Goal: Information Seeking & Learning: Learn about a topic

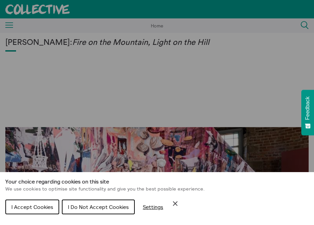
click at [107, 207] on span "I Do Not Accept Cookies" at bounding box center [98, 207] width 61 height 7
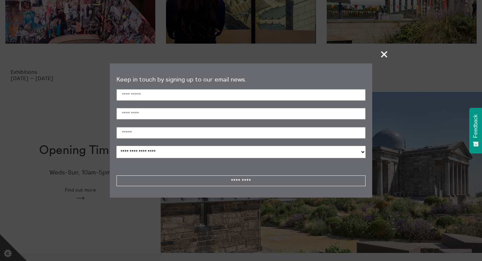
scroll to position [117, 0]
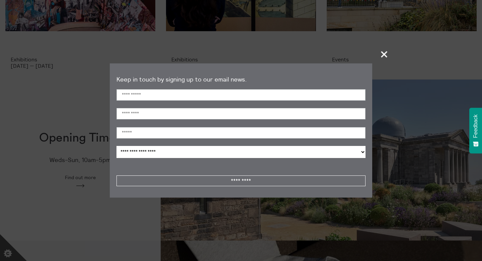
click at [314, 57] on span "+" at bounding box center [385, 54] width 20 height 20
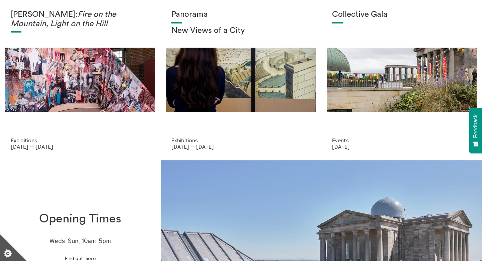
scroll to position [0, 0]
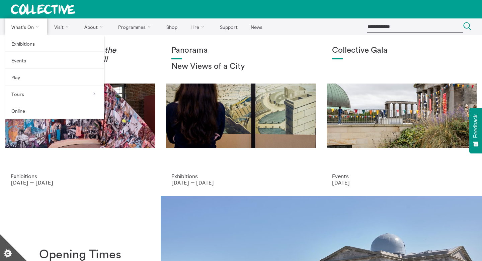
click at [28, 27] on link "What's On" at bounding box center [26, 26] width 42 height 17
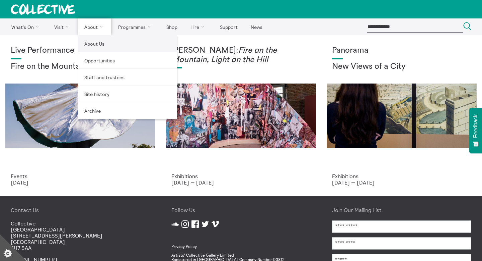
click at [93, 45] on link "About Us" at bounding box center [127, 43] width 99 height 17
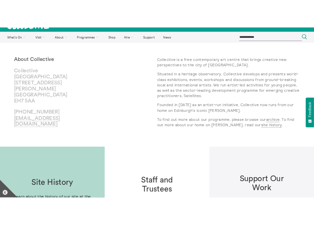
scroll to position [13, 0]
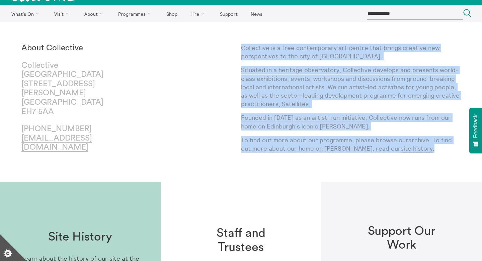
drag, startPoint x: 421, startPoint y: 146, endPoint x: 242, endPoint y: 46, distance: 205.1
click at [242, 46] on div "Collective is a free contemporary art centre that brings creative new perspecti…" at bounding box center [351, 102] width 220 height 117
copy div "Collective is a free contemporary art centre that brings creative new perspecti…"
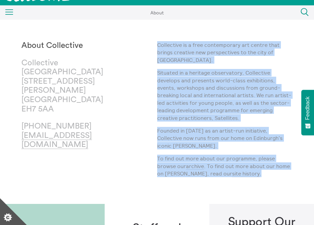
click at [157, 78] on p "Situated in a heritage observatory, Collective develops and presents world-clas…" at bounding box center [225, 95] width 136 height 53
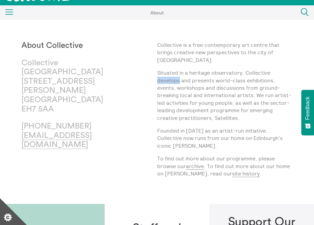
click at [157, 78] on p "Situated in a heritage observatory, Collective develops and presents world-clas…" at bounding box center [225, 95] width 136 height 53
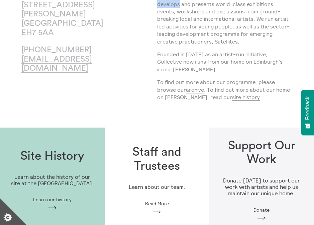
scroll to position [93, 0]
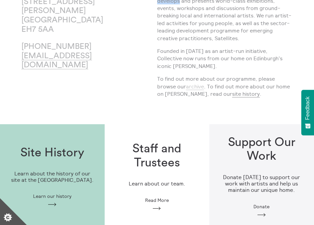
click at [191, 87] on link "archive" at bounding box center [195, 86] width 18 height 7
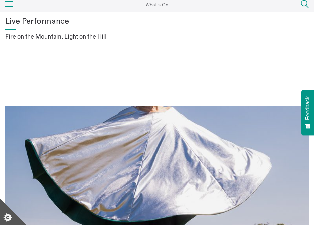
scroll to position [23, 0]
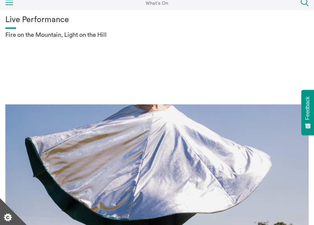
click at [191, 87] on div "Live Performance Fire on the Mountain, Light on the Hill" at bounding box center [157, 161] width 304 height 293
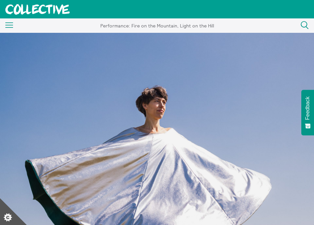
click at [146, 65] on img at bounding box center [157, 190] width 314 height 314
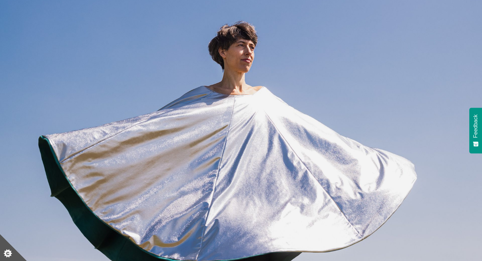
scroll to position [145, 0]
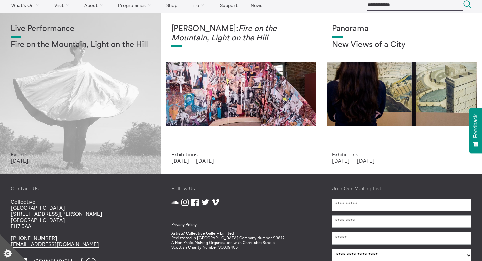
scroll to position [26, 0]
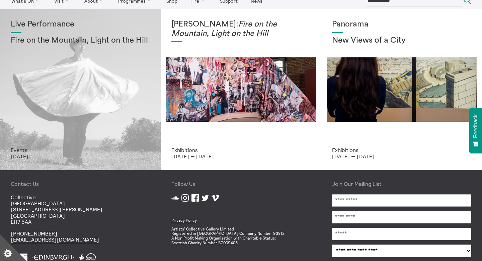
click at [126, 93] on div "Live Performance Fire on the Mountain, Light on the Hill" at bounding box center [80, 83] width 139 height 127
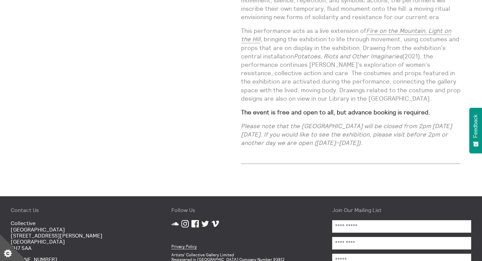
scroll to position [716, 0]
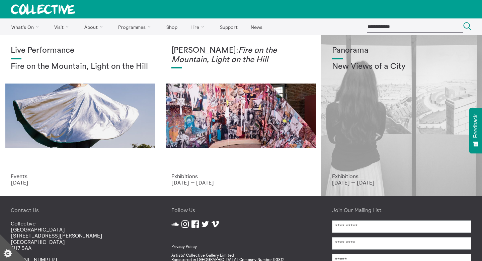
click at [329, 112] on div "Panorama New Views of a City Exhibitions 9 Jul 2025 — 21 Dec 2025" at bounding box center [401, 115] width 161 height 161
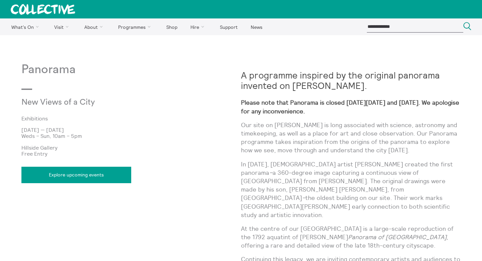
click at [100, 41] on img at bounding box center [50, 37] width 100 height 5
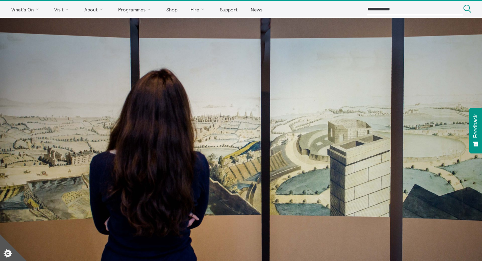
scroll to position [20, 0]
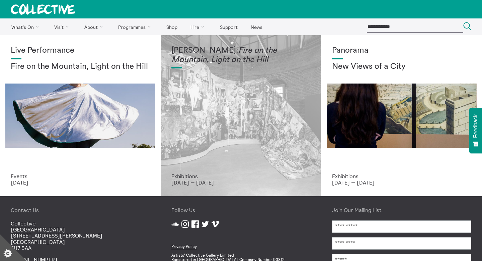
click at [229, 106] on div "Mercedes Azpilicueta: Fire on the Mountain, Light on the Hill" at bounding box center [240, 109] width 139 height 127
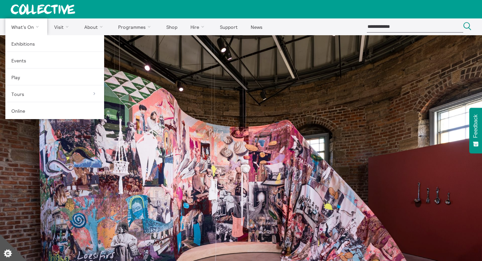
click at [23, 25] on link "What's On" at bounding box center [26, 26] width 42 height 17
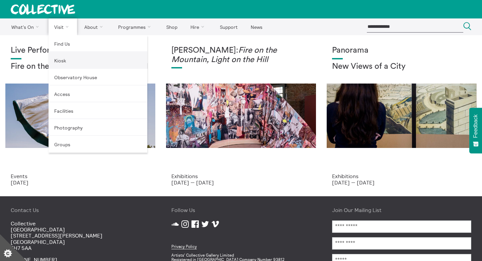
click at [68, 54] on link "Kiosk" at bounding box center [98, 60] width 99 height 17
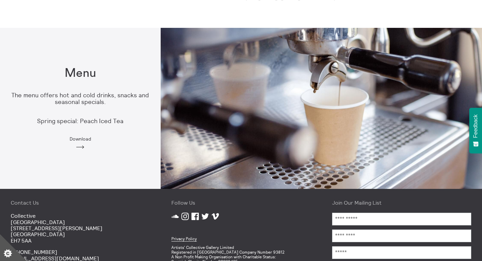
scroll to position [346, 0]
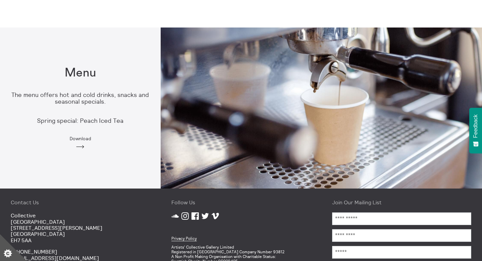
click at [98, 106] on div "Menu The menu offers hot and cold drinks, snacks and seasonal specials. Spring …" at bounding box center [80, 107] width 161 height 105
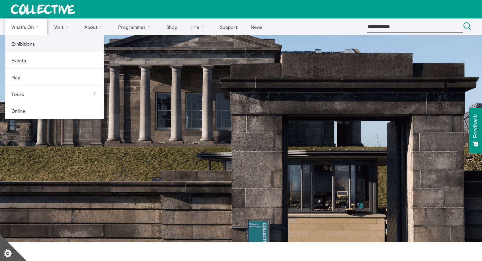
click at [31, 44] on link "Exhibitions" at bounding box center [54, 43] width 99 height 17
